Goal: Information Seeking & Learning: Learn about a topic

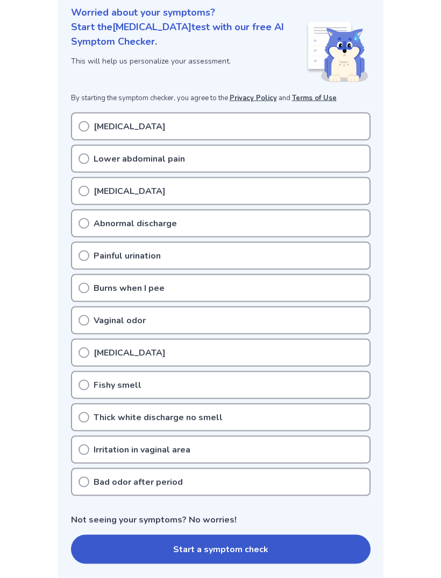
scroll to position [134, 0]
click at [242, 383] on div "Fishy smell" at bounding box center [221, 384] width 300 height 28
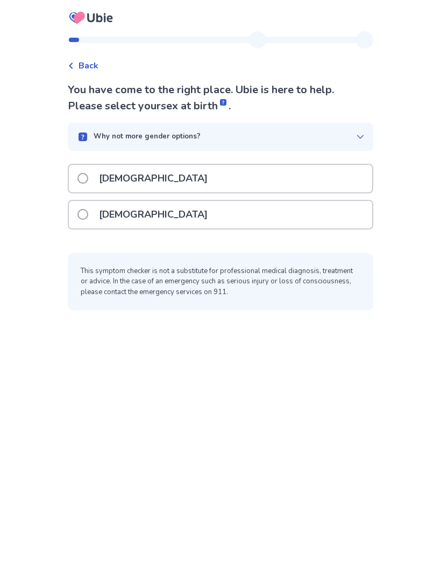
click at [274, 224] on div "[DEMOGRAPHIC_DATA]" at bounding box center [221, 214] width 304 height 27
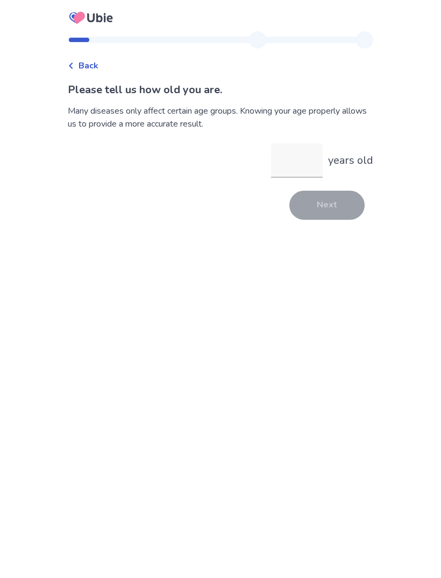
click at [307, 177] on input "years old" at bounding box center [297, 160] width 52 height 34
type input "**"
click at [328, 203] on button "Next" at bounding box center [327, 205] width 75 height 29
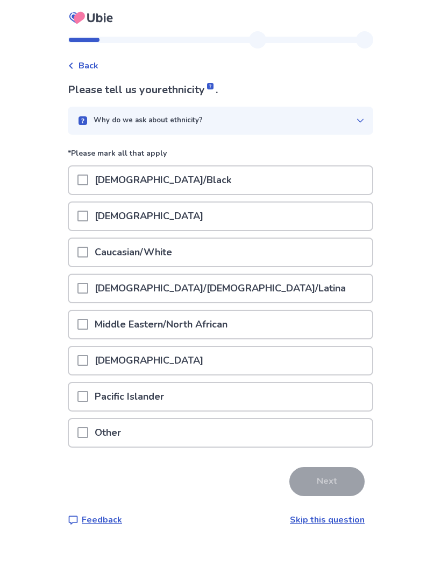
click at [327, 183] on div "African American/Black" at bounding box center [221, 179] width 304 height 27
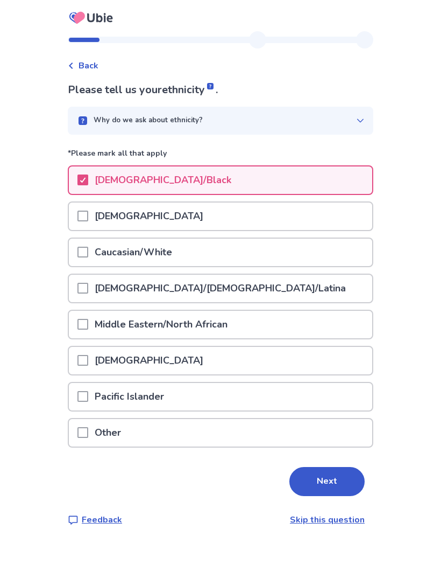
click at [305, 259] on div "Caucasian/White" at bounding box center [221, 251] width 304 height 27
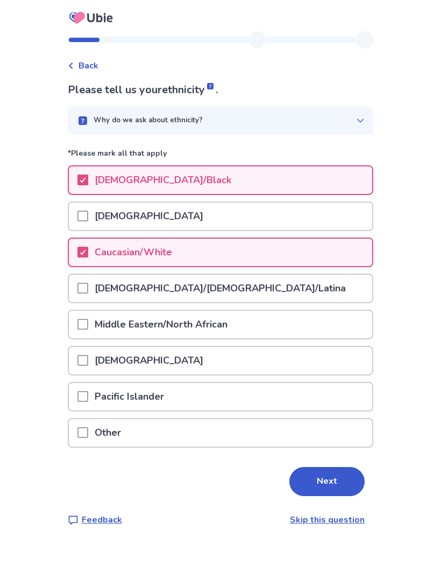
click at [316, 480] on button "Next" at bounding box center [327, 481] width 75 height 29
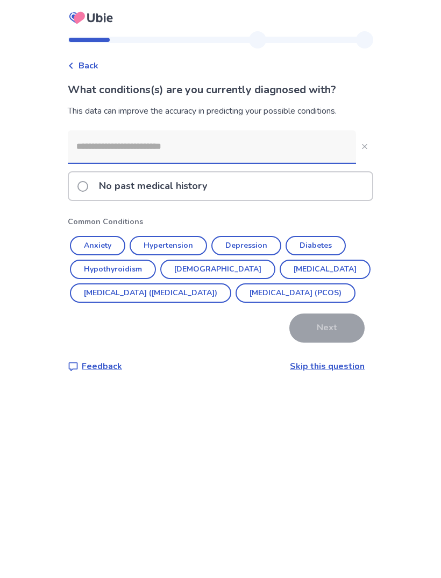
click at [121, 244] on button "Anxiety" at bounding box center [97, 245] width 55 height 19
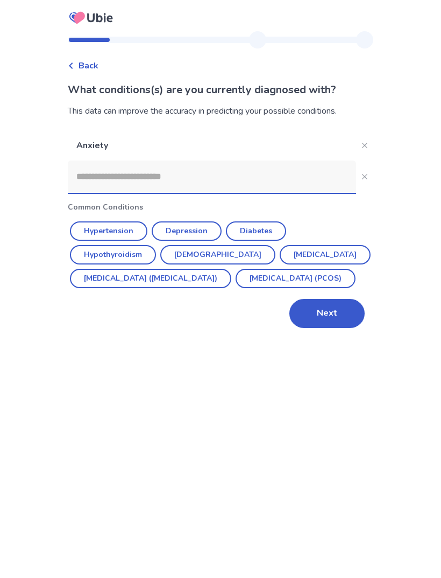
click at [206, 224] on button "Depression" at bounding box center [187, 230] width 70 height 19
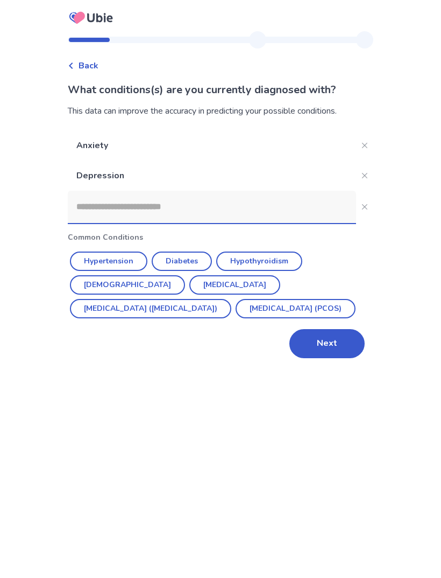
click at [342, 340] on button "Next" at bounding box center [327, 343] width 75 height 29
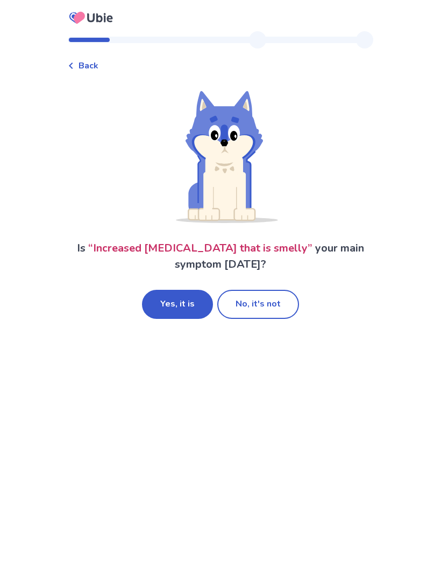
click at [178, 315] on button "Yes, it is" at bounding box center [177, 304] width 71 height 29
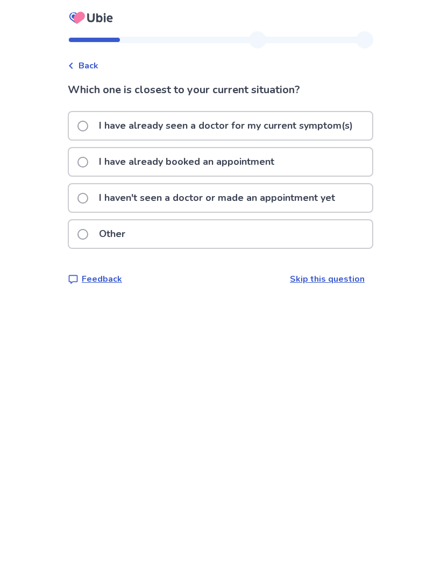
click at [343, 131] on p "I have already seen a doctor for my current symptom(s)" at bounding box center [226, 125] width 267 height 27
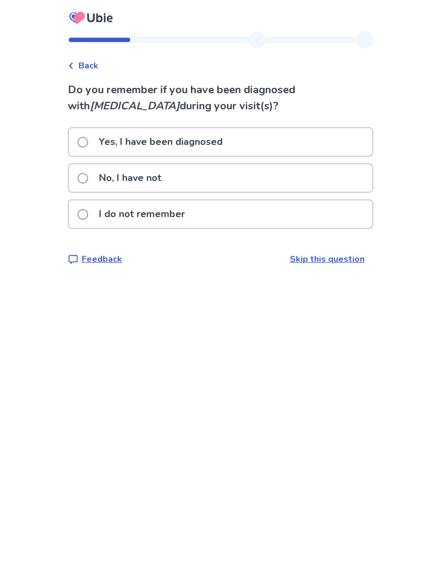
click at [278, 221] on div "I do not remember" at bounding box center [221, 213] width 304 height 27
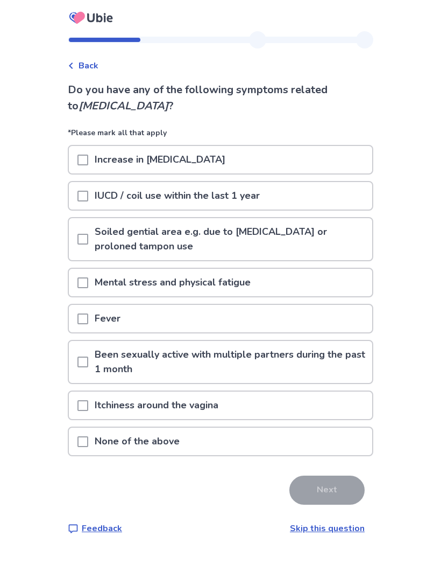
click at [283, 276] on div "Mental stress and physical fatigue" at bounding box center [221, 282] width 304 height 27
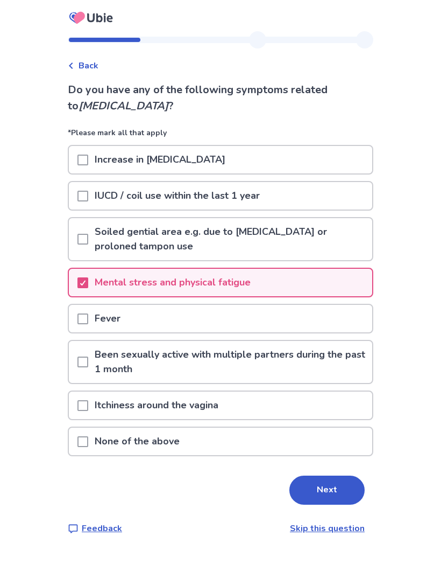
click at [339, 164] on div "Increase in [MEDICAL_DATA]" at bounding box center [221, 159] width 304 height 27
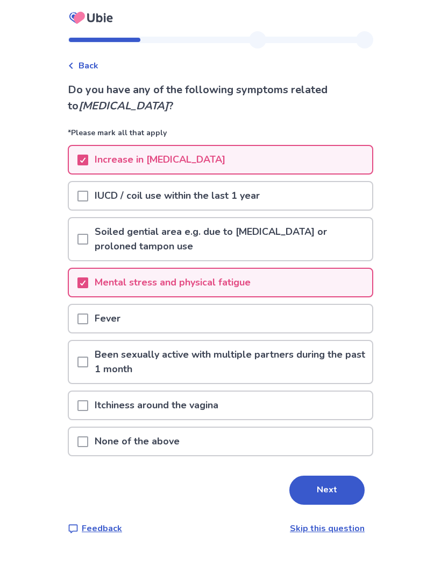
click at [338, 483] on button "Next" at bounding box center [327, 489] width 75 height 29
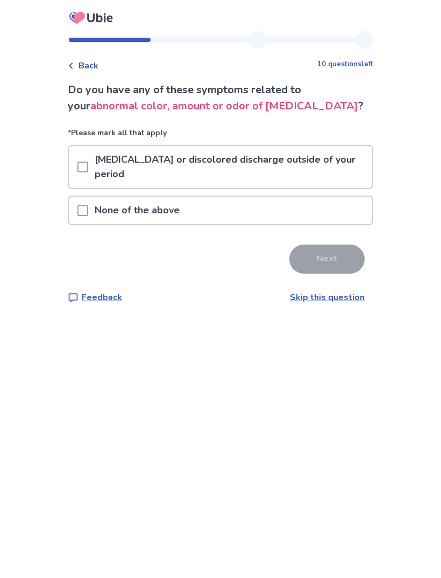
click at [332, 176] on p "Vaginal bleeding or discolored discharge outside of your period" at bounding box center [230, 167] width 284 height 42
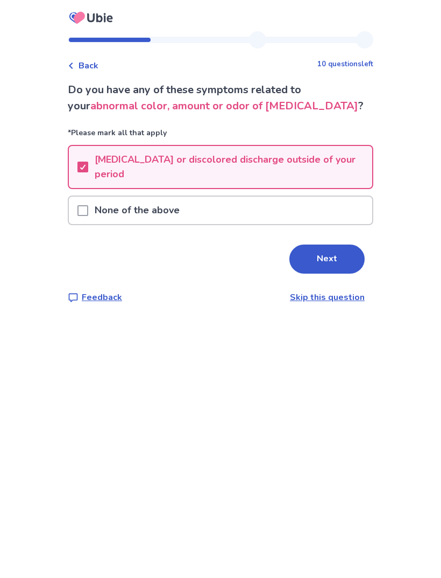
click at [337, 263] on button "Next" at bounding box center [327, 258] width 75 height 29
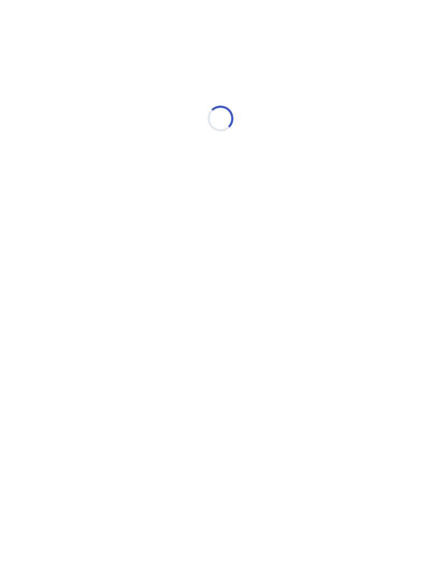
select select "*"
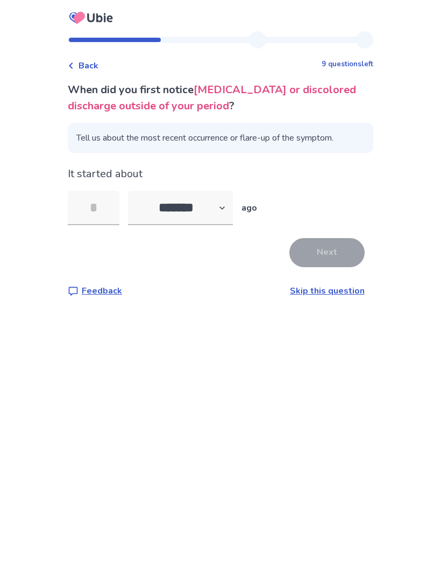
click at [353, 148] on span "Tell us about the most recent occurrence or flare-up of the symptom." at bounding box center [221, 138] width 306 height 30
click at [343, 142] on span "Tell us about the most recent occurrence or flare-up of the symptom." at bounding box center [221, 138] width 306 height 30
click at [325, 138] on span "Tell us about the most recent occurrence or flare-up of the symptom." at bounding box center [221, 138] width 306 height 30
click at [311, 147] on span "Tell us about the most recent occurrence or flare-up of the symptom." at bounding box center [221, 138] width 306 height 30
click at [315, 137] on span "Tell us about the most recent occurrence or flare-up of the symptom." at bounding box center [221, 138] width 306 height 30
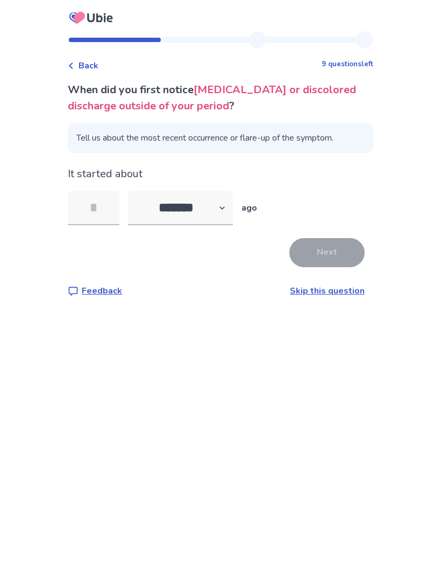
click at [208, 135] on span "Tell us about the most recent occurrence or flare-up of the symptom." at bounding box center [221, 138] width 306 height 30
click at [208, 201] on select "******* ****** ******* ******** *******" at bounding box center [180, 208] width 105 height 34
click at [116, 212] on input "tel" at bounding box center [94, 208] width 52 height 34
type input "*"
click at [337, 256] on button "Next" at bounding box center [327, 252] width 75 height 29
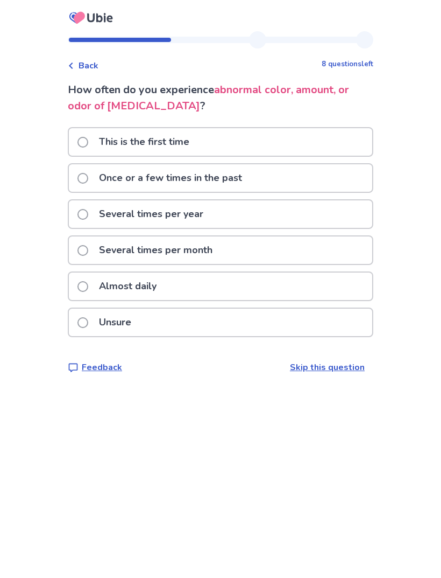
click at [301, 154] on div "This is the first time" at bounding box center [221, 141] width 304 height 27
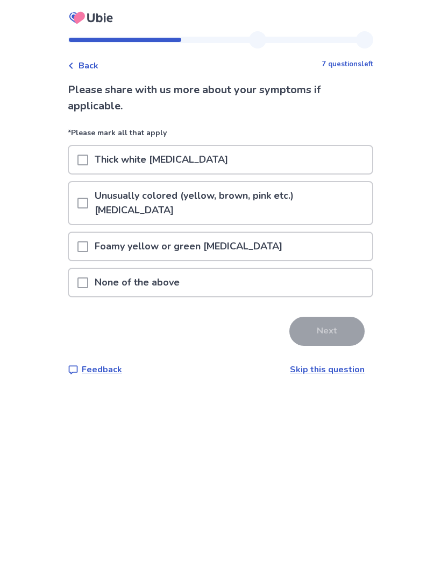
click at [315, 248] on div "Foamy yellow or green vaginal discharge" at bounding box center [221, 246] width 304 height 27
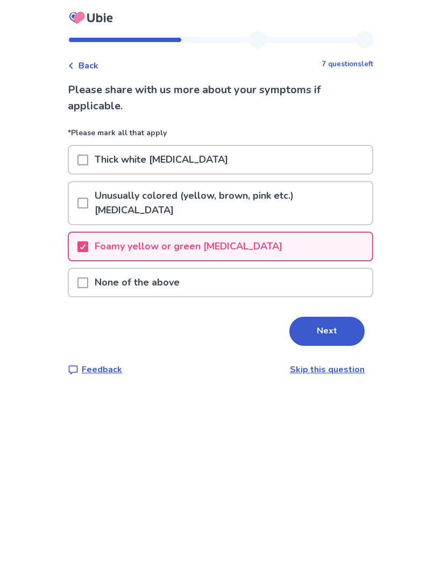
click at [334, 334] on button "Next" at bounding box center [327, 331] width 75 height 29
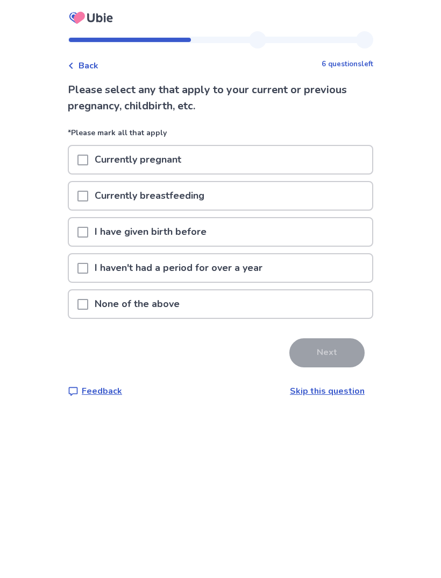
click at [365, 144] on p "*Please mark all that apply" at bounding box center [221, 136] width 306 height 18
click at [351, 158] on div "Currently pregnant" at bounding box center [221, 159] width 304 height 27
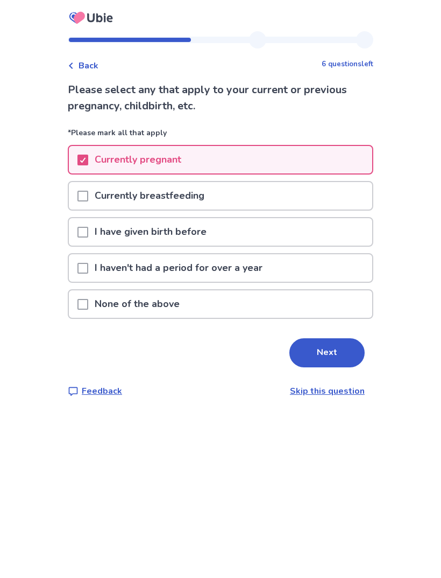
click at [339, 352] on button "Next" at bounding box center [327, 352] width 75 height 29
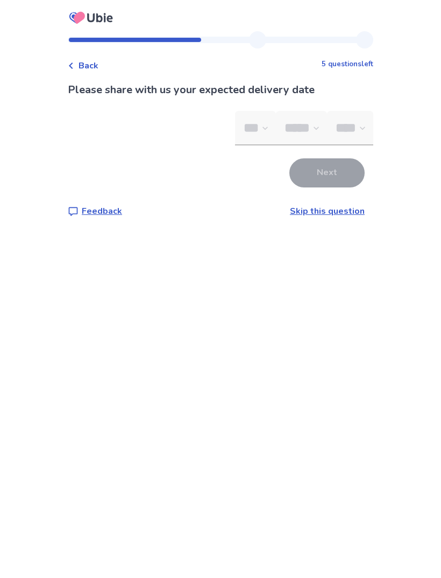
click at [93, 62] on span "Back" at bounding box center [89, 65] width 20 height 13
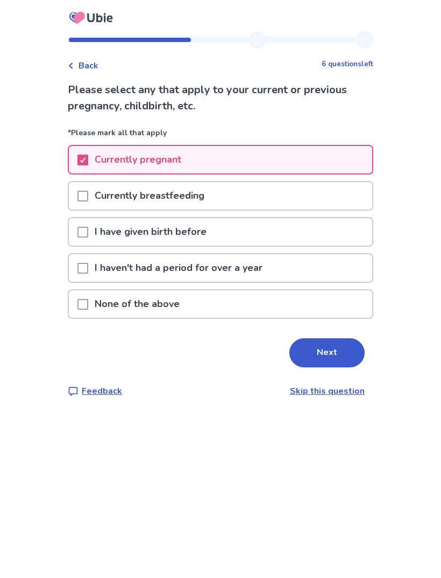
click at [299, 236] on div "I have given birth before" at bounding box center [221, 231] width 304 height 27
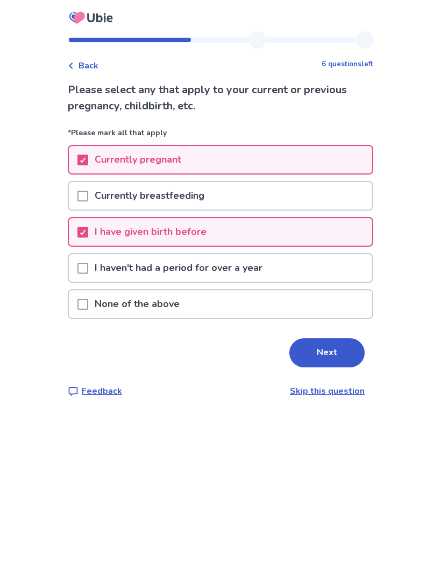
click at [343, 360] on button "Next" at bounding box center [327, 352] width 75 height 29
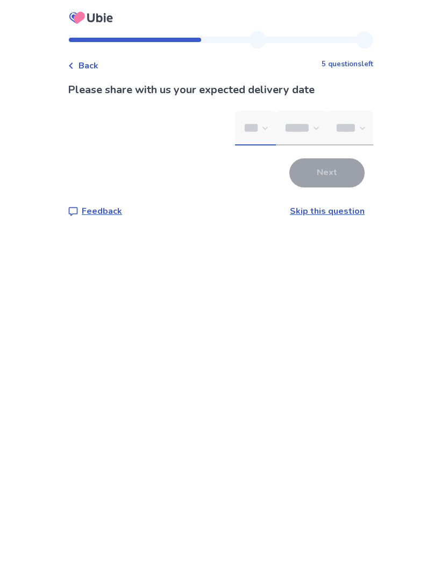
click at [235, 133] on select "*** * * * * * * * * * ** ** ** ** ** ** ** ** ** ** ** ** ** ** ** ** ** ** ** …" at bounding box center [255, 128] width 41 height 34
click at [276, 126] on select "***** *** *** *** *** *** *** *** *** *** *** *** ***" at bounding box center [301, 128] width 51 height 34
click at [235, 129] on select "*** * * * * * * * * * ** ** ** ** ** ** ** ** ** ** ** ** ** ** ** ** ** ** ** …" at bounding box center [255, 128] width 41 height 34
click at [235, 126] on select "*** * * * * * * * * * ** ** ** ** ** ** ** ** ** ** ** ** ** ** ** ** ** ** ** …" at bounding box center [255, 128] width 41 height 34
select select "**"
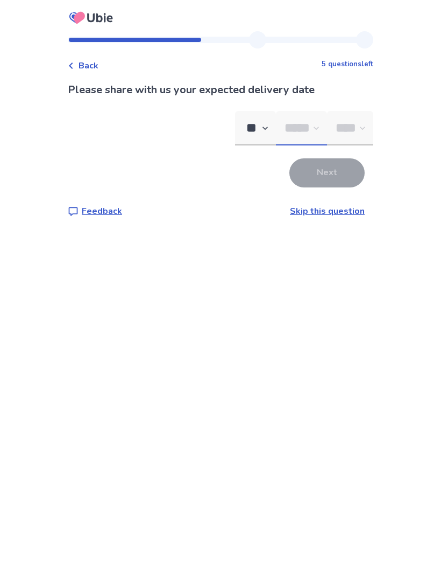
click at [276, 128] on select "***** *** *** *** *** *** *** *** *** *** *** *** ***" at bounding box center [301, 128] width 51 height 34
select select "*"
click at [346, 130] on select "**** **** ****" at bounding box center [350, 128] width 46 height 34
click at [348, 121] on select "**** **** ****" at bounding box center [350, 128] width 46 height 34
select select "*"
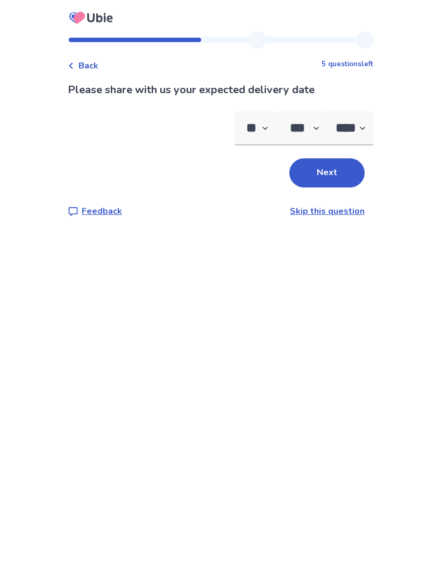
click at [339, 164] on button "Next" at bounding box center [327, 172] width 75 height 29
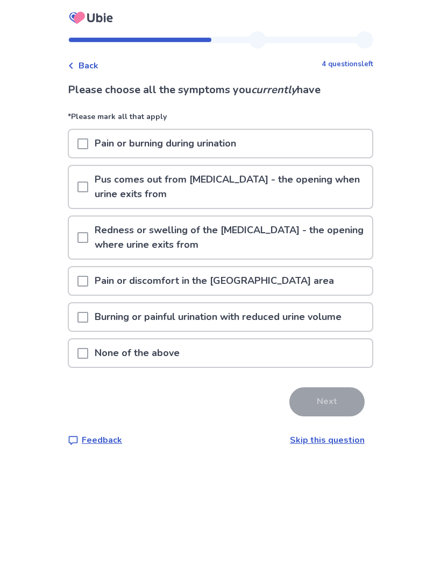
click at [285, 352] on div "None of the above" at bounding box center [221, 352] width 304 height 27
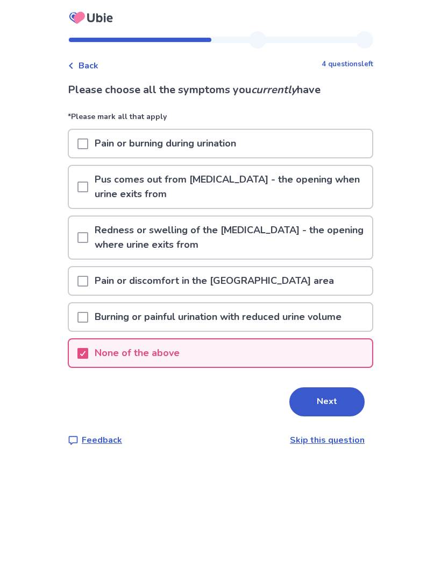
scroll to position [4, 0]
click at [321, 394] on button "Next" at bounding box center [327, 401] width 75 height 29
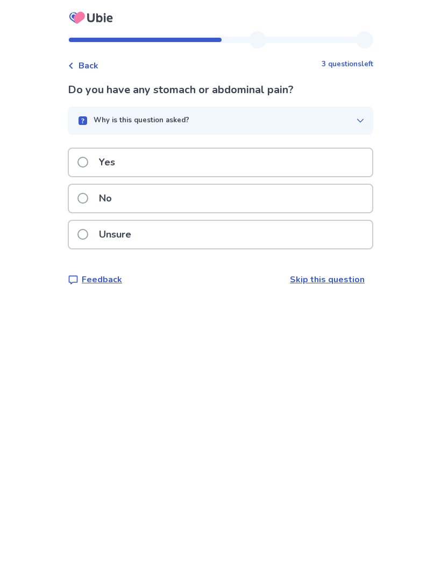
click at [331, 159] on div "Yes" at bounding box center [221, 162] width 304 height 27
click at [340, 237] on div "Unsure" at bounding box center [221, 234] width 304 height 27
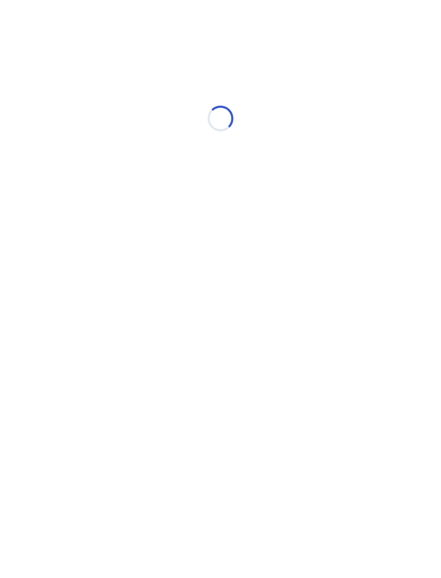
select select "*"
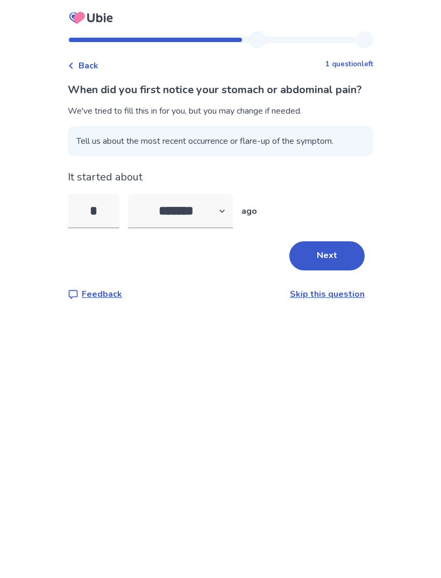
click at [315, 262] on button "Next" at bounding box center [327, 255] width 75 height 29
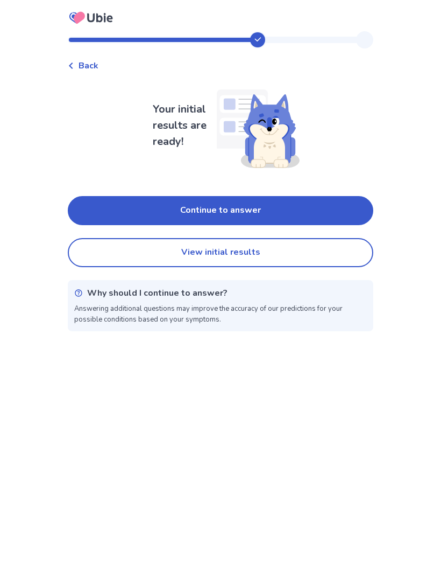
click at [307, 206] on button "Continue to answer" at bounding box center [221, 210] width 306 height 29
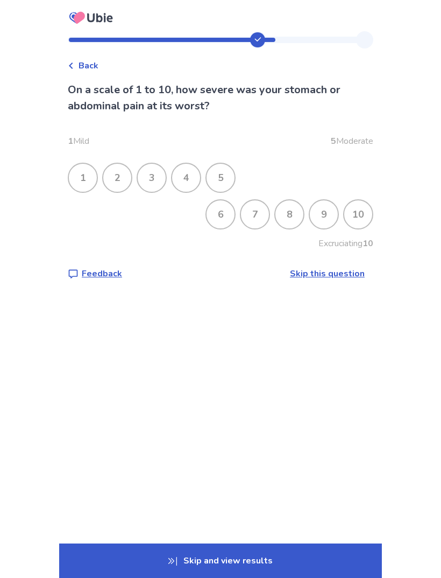
click at [192, 179] on div "4" at bounding box center [186, 178] width 28 height 28
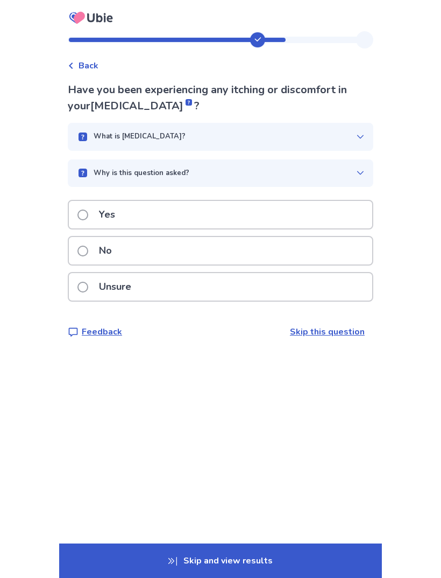
click at [357, 137] on icon at bounding box center [360, 137] width 6 height 4
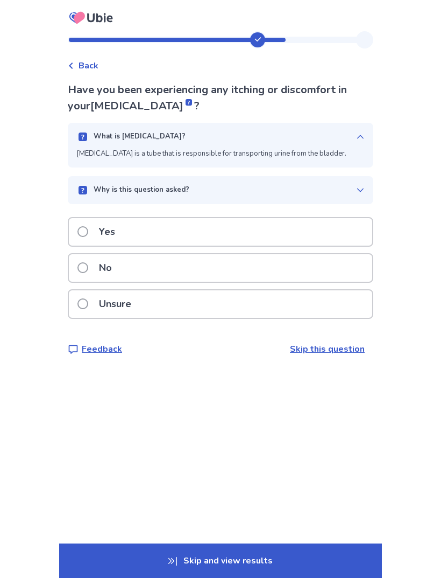
click at [356, 132] on icon at bounding box center [360, 136] width 9 height 9
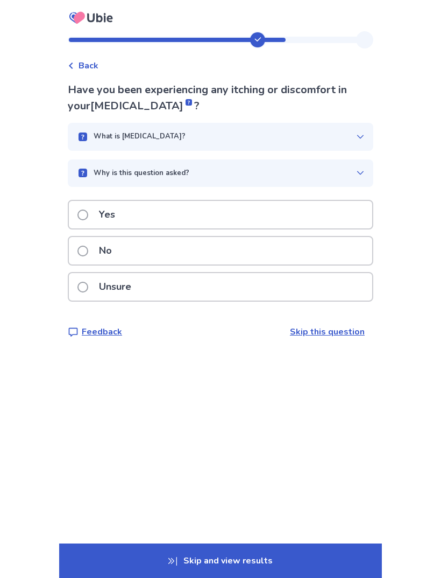
click at [253, 273] on div "Unsure" at bounding box center [221, 286] width 304 height 27
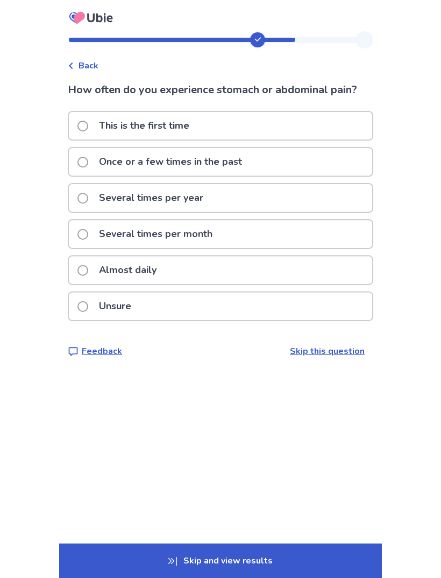
click at [317, 352] on link "Skip this question" at bounding box center [327, 351] width 75 height 12
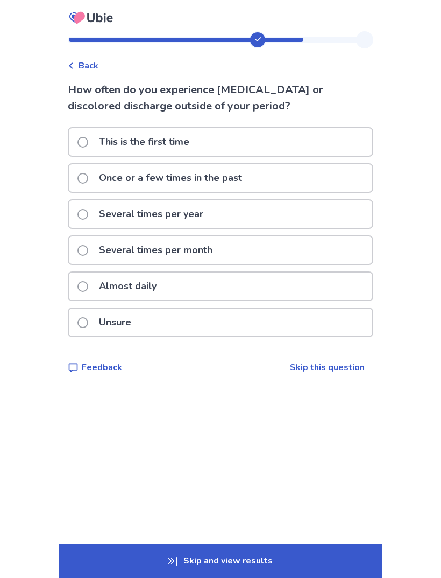
scroll to position [32, 0]
click at [317, 361] on link "Skip this question" at bounding box center [327, 367] width 75 height 12
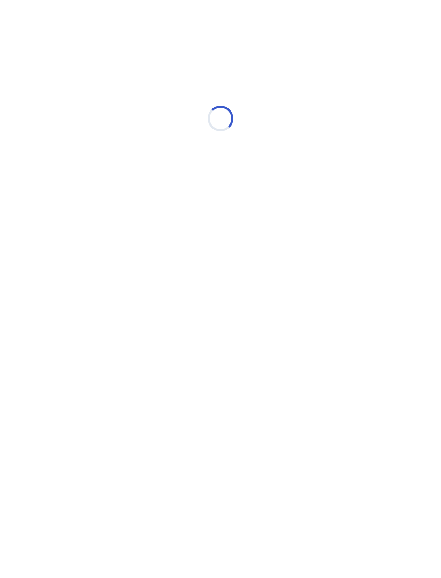
scroll to position [0, 0]
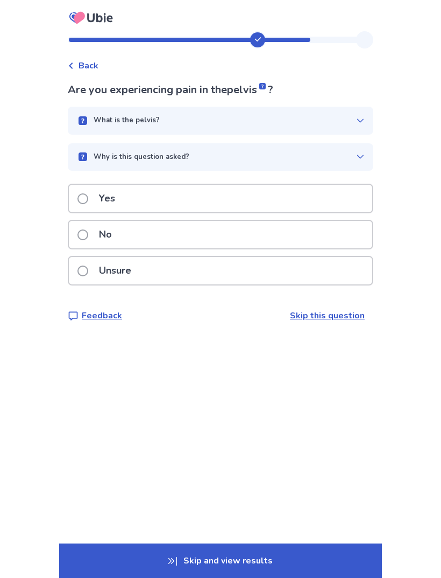
click at [299, 266] on div "Unsure" at bounding box center [221, 270] width 304 height 27
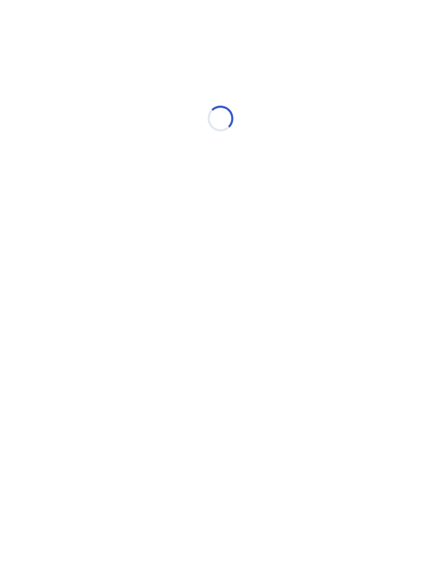
click at [298, 226] on html "Loading... Ubie Symptom Checker" at bounding box center [220, 113] width 441 height 226
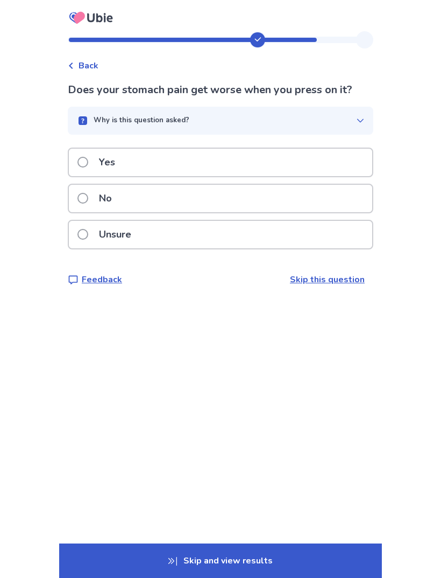
click at [321, 245] on div "Unsure" at bounding box center [221, 234] width 304 height 27
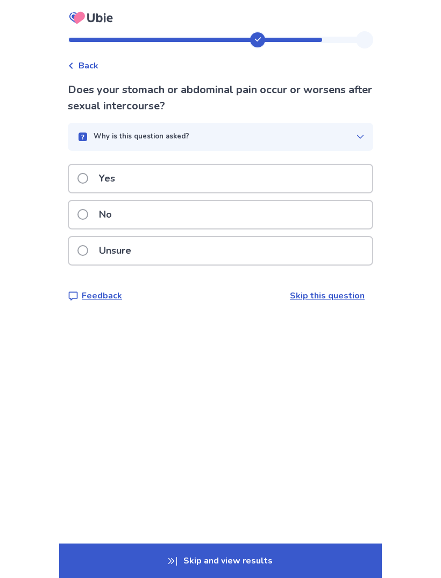
click at [343, 271] on div "Does your stomach or abdominal pain occur or worsens after sexual intercourse? …" at bounding box center [221, 192] width 306 height 220
click at [336, 254] on div "Unsure" at bounding box center [221, 250] width 304 height 27
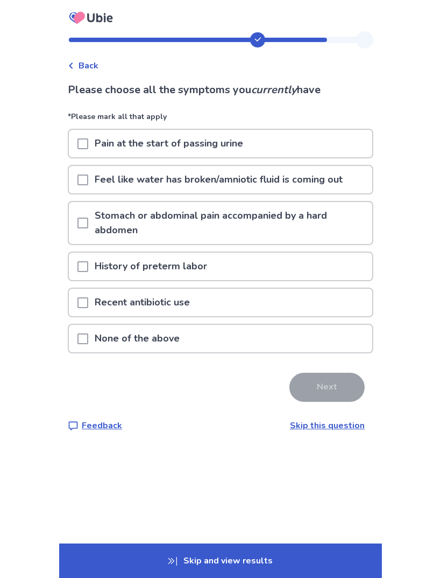
click at [323, 184] on p "Feel like water has broken/amniotic fluid is coming out" at bounding box center [218, 179] width 261 height 27
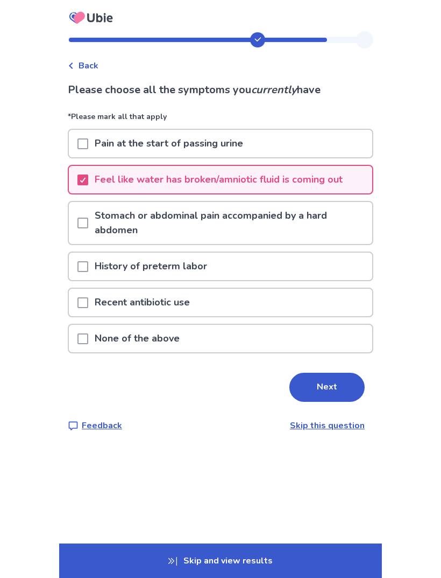
scroll to position [4, 0]
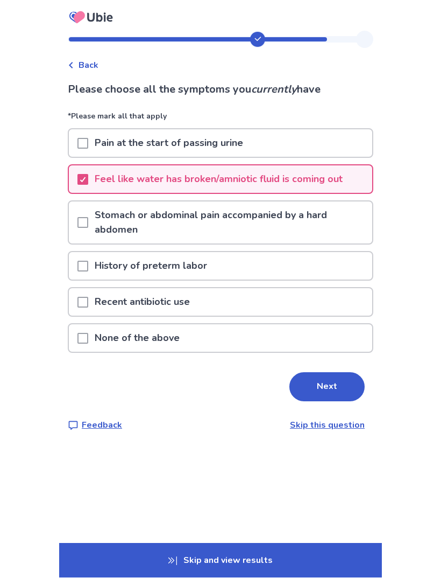
click at [335, 374] on button "Next" at bounding box center [327, 386] width 75 height 29
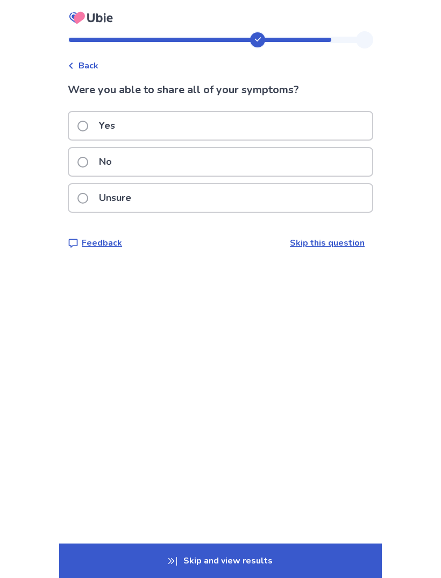
click at [356, 130] on div "Yes" at bounding box center [221, 125] width 304 height 27
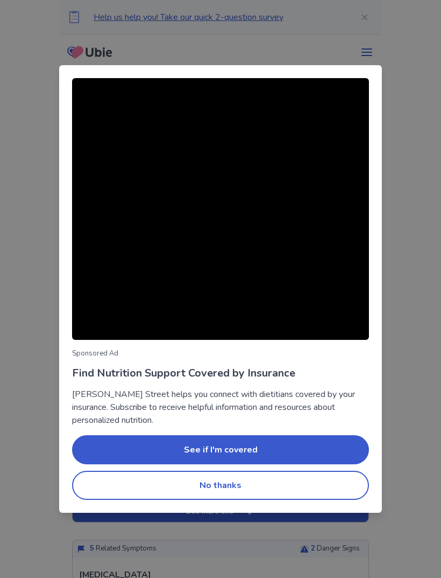
click at [282, 485] on button "No thanks" at bounding box center [220, 484] width 297 height 29
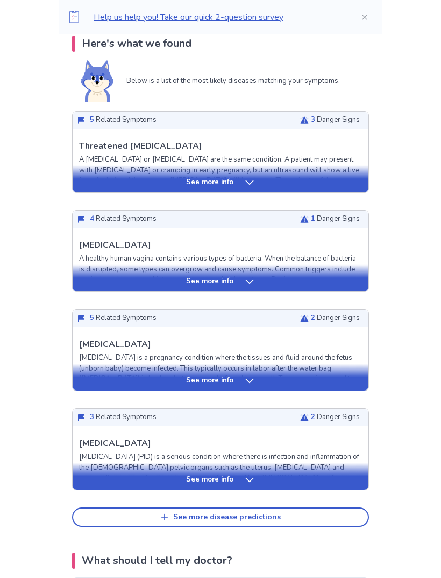
scroll to position [259, 0]
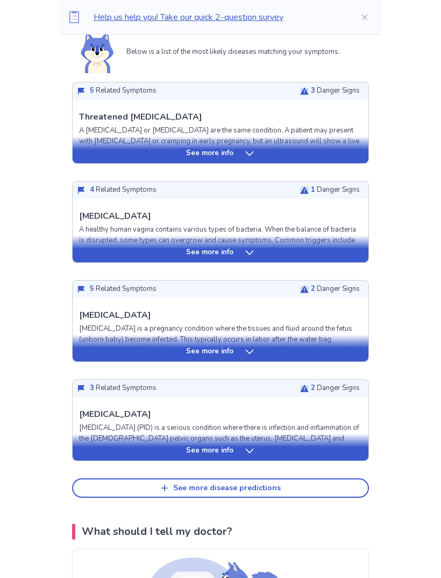
click at [256, 261] on div "See more info" at bounding box center [221, 248] width 296 height 27
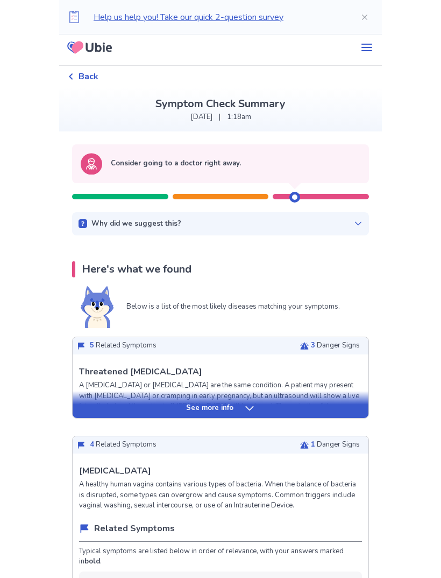
scroll to position [0, 0]
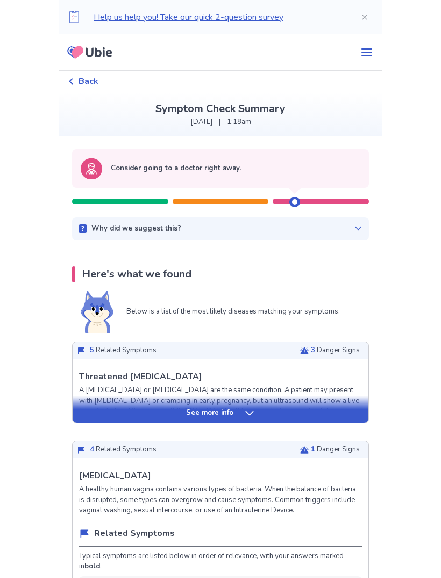
click at [317, 201] on div at bounding box center [321, 201] width 96 height 5
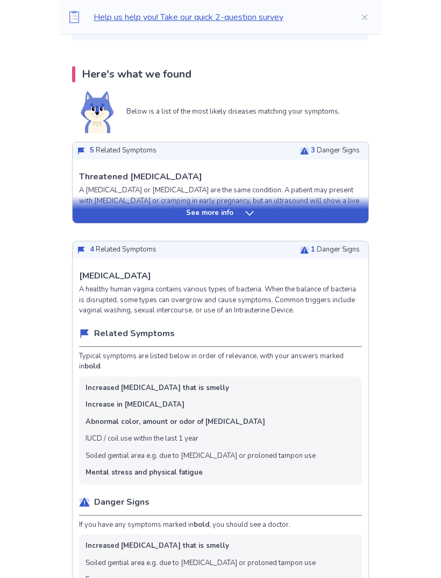
scroll to position [189, 0]
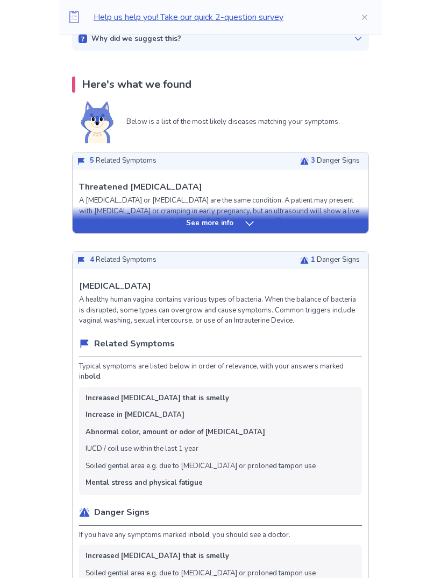
click at [301, 257] on icon at bounding box center [304, 260] width 9 height 7
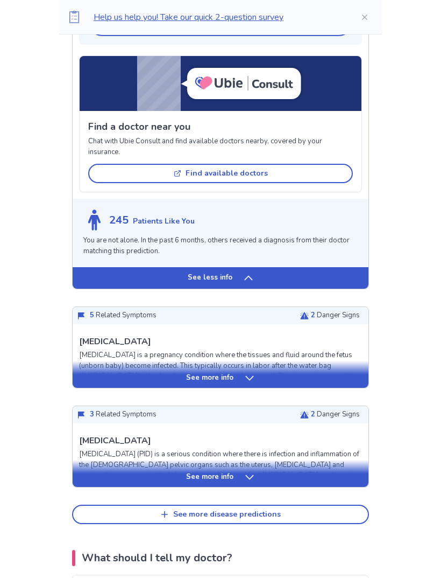
click at [266, 268] on div "See less info" at bounding box center [221, 279] width 296 height 22
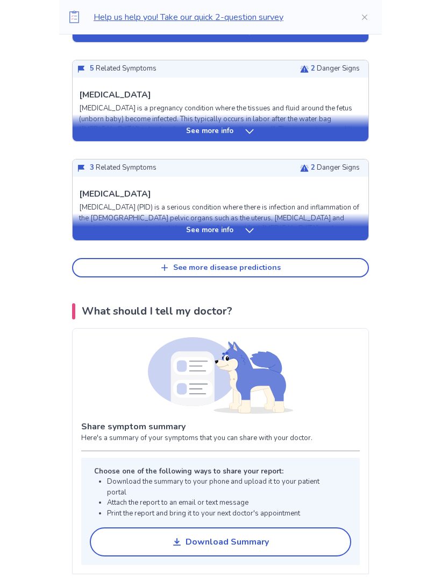
scroll to position [477, 0]
